Goal: Find specific page/section: Find specific page/section

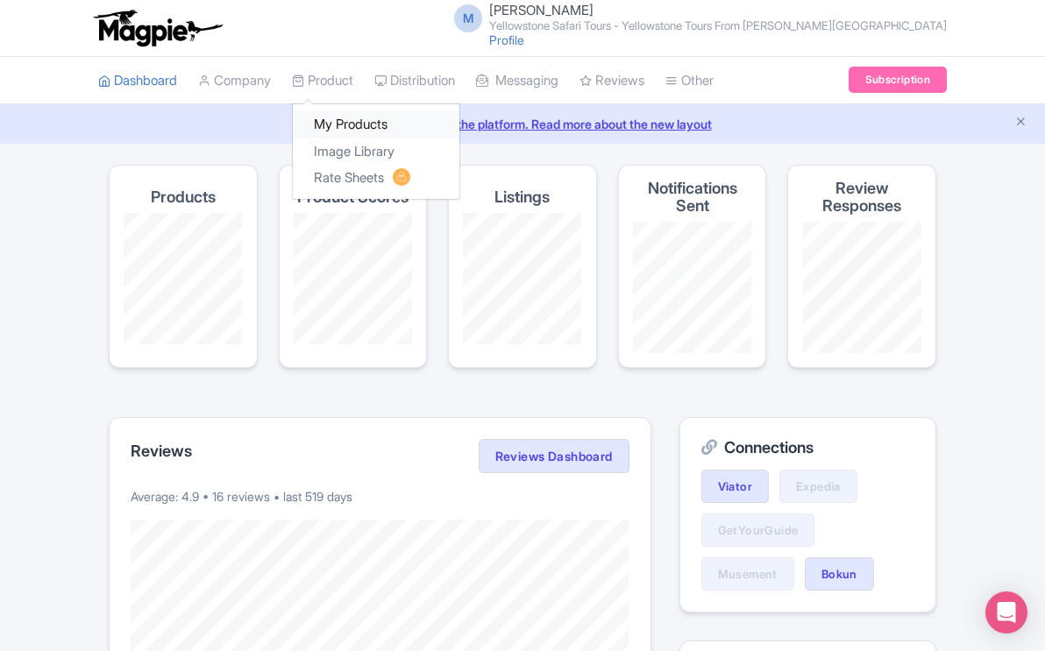
click at [359, 125] on link "My Products" at bounding box center [376, 124] width 167 height 27
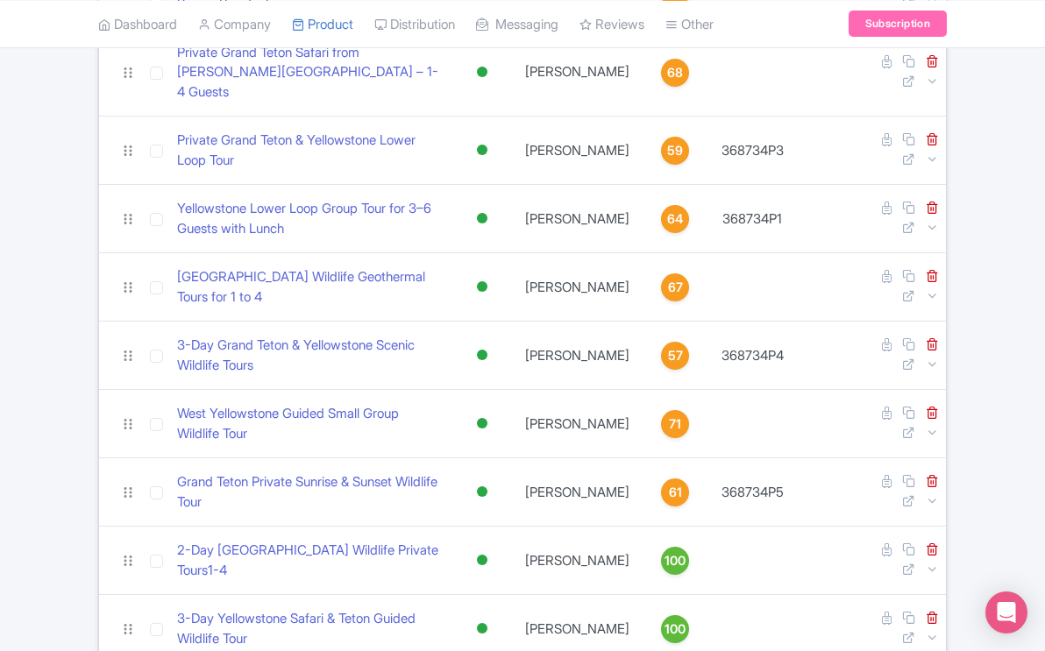
scroll to position [514, 0]
